Goal: Navigation & Orientation: Find specific page/section

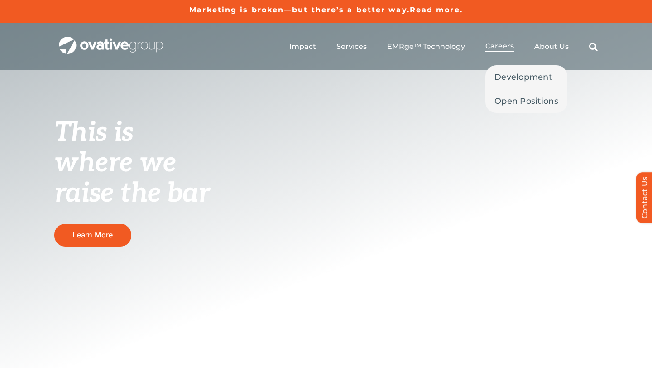
click at [489, 48] on span "Careers" at bounding box center [499, 46] width 29 height 9
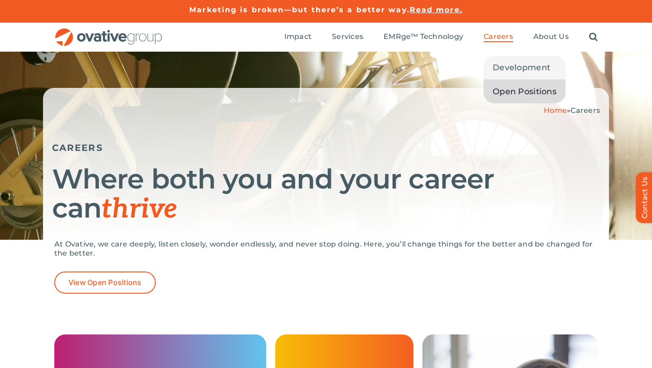
click at [528, 88] on span "Open Positions" at bounding box center [525, 91] width 64 height 13
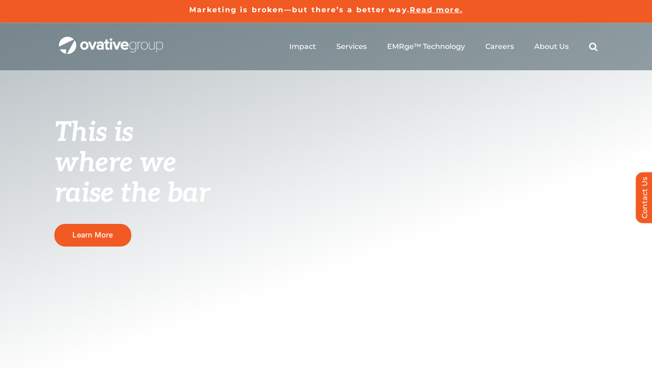
scroll to position [0, 0]
click at [549, 47] on span "About Us" at bounding box center [551, 45] width 34 height 9
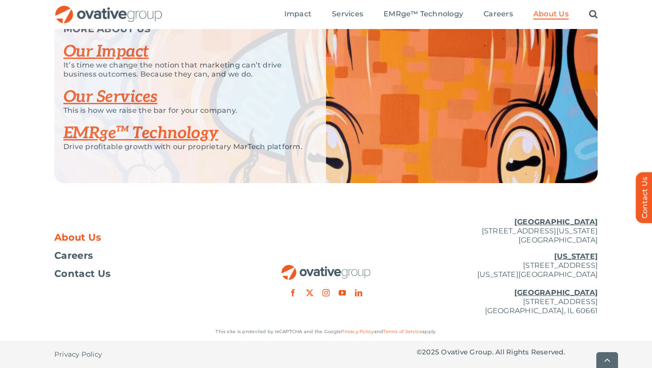
scroll to position [1928, 0]
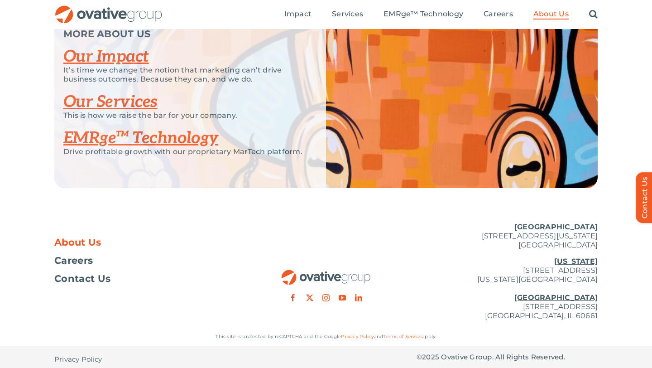
click at [141, 112] on link "Our Services" at bounding box center [110, 102] width 94 height 20
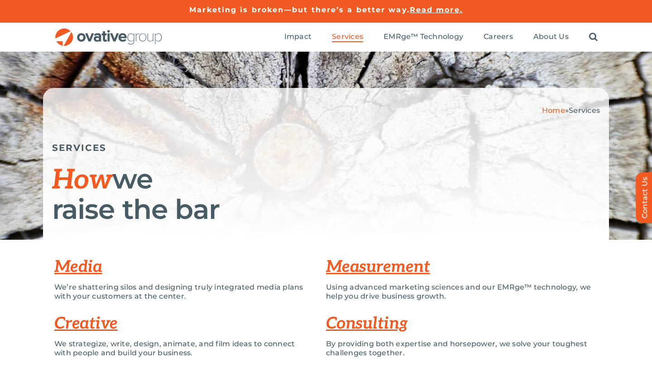
click at [99, 266] on link "Media" at bounding box center [78, 267] width 48 height 20
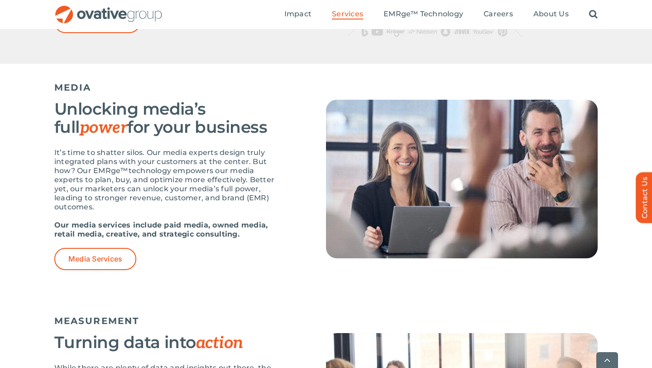
scroll to position [535, 0]
